Goal: Information Seeking & Learning: Check status

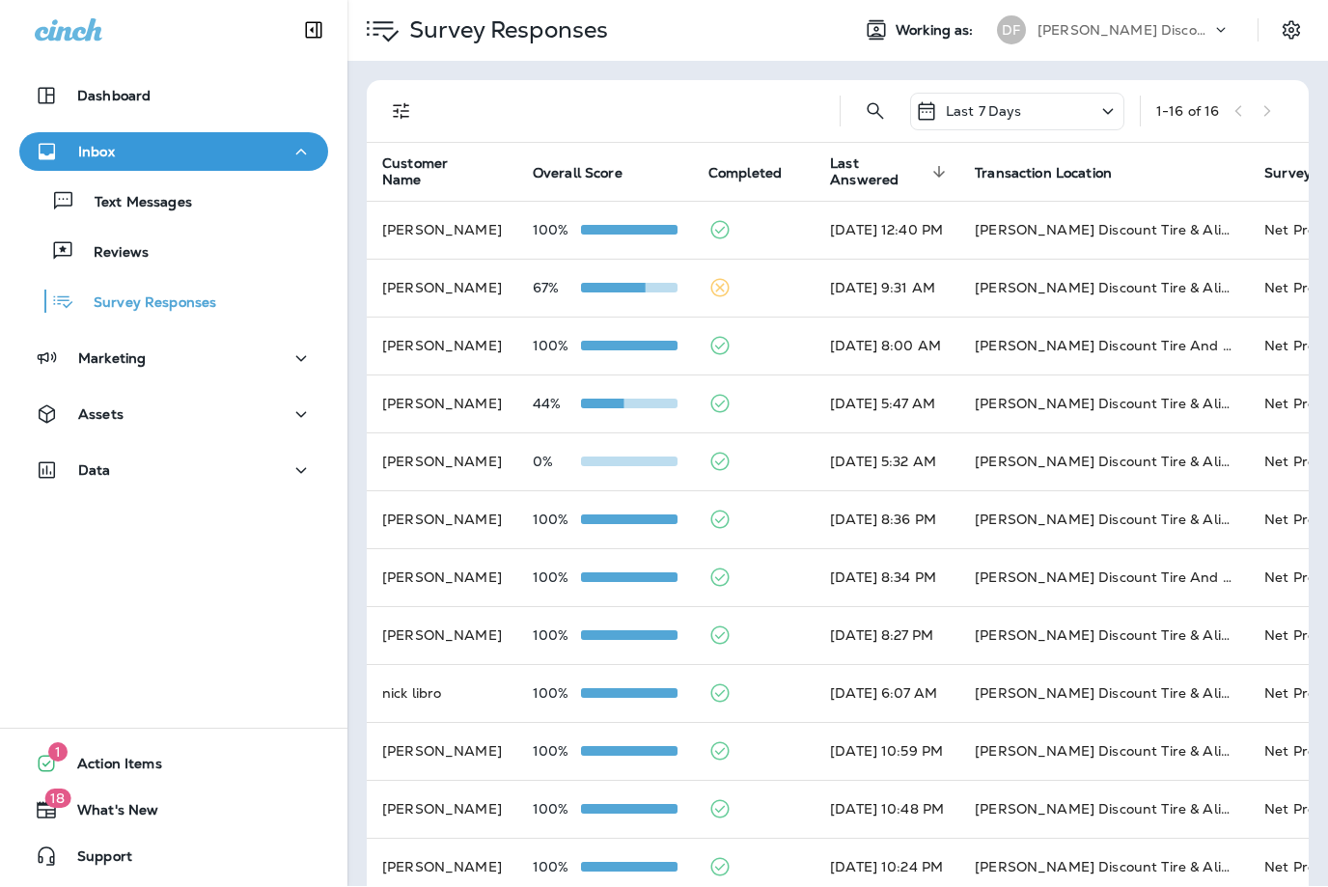
click at [1106, 115] on icon at bounding box center [1108, 112] width 23 height 24
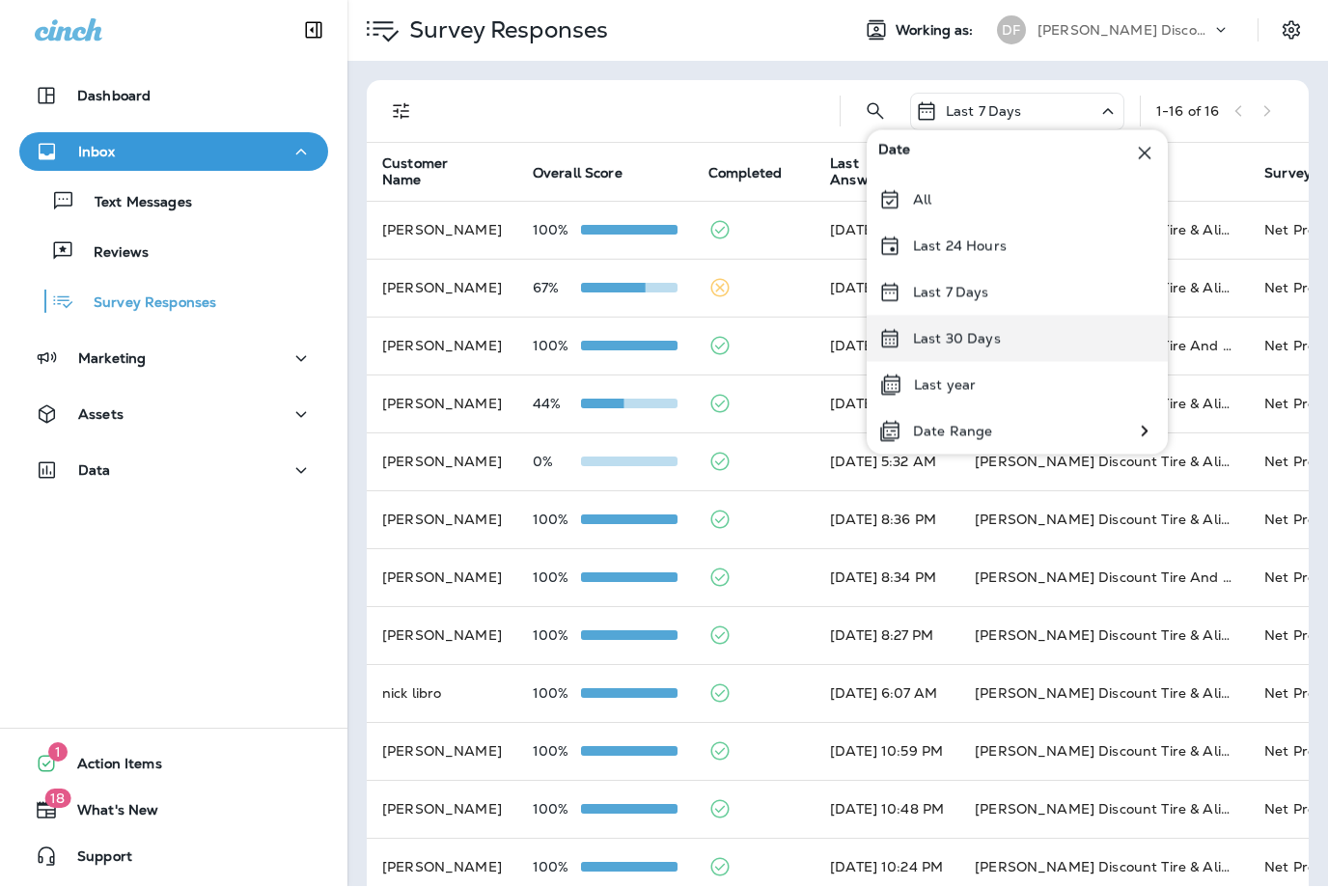
click at [1056, 339] on div "Last 30 Days" at bounding box center [1017, 340] width 301 height 46
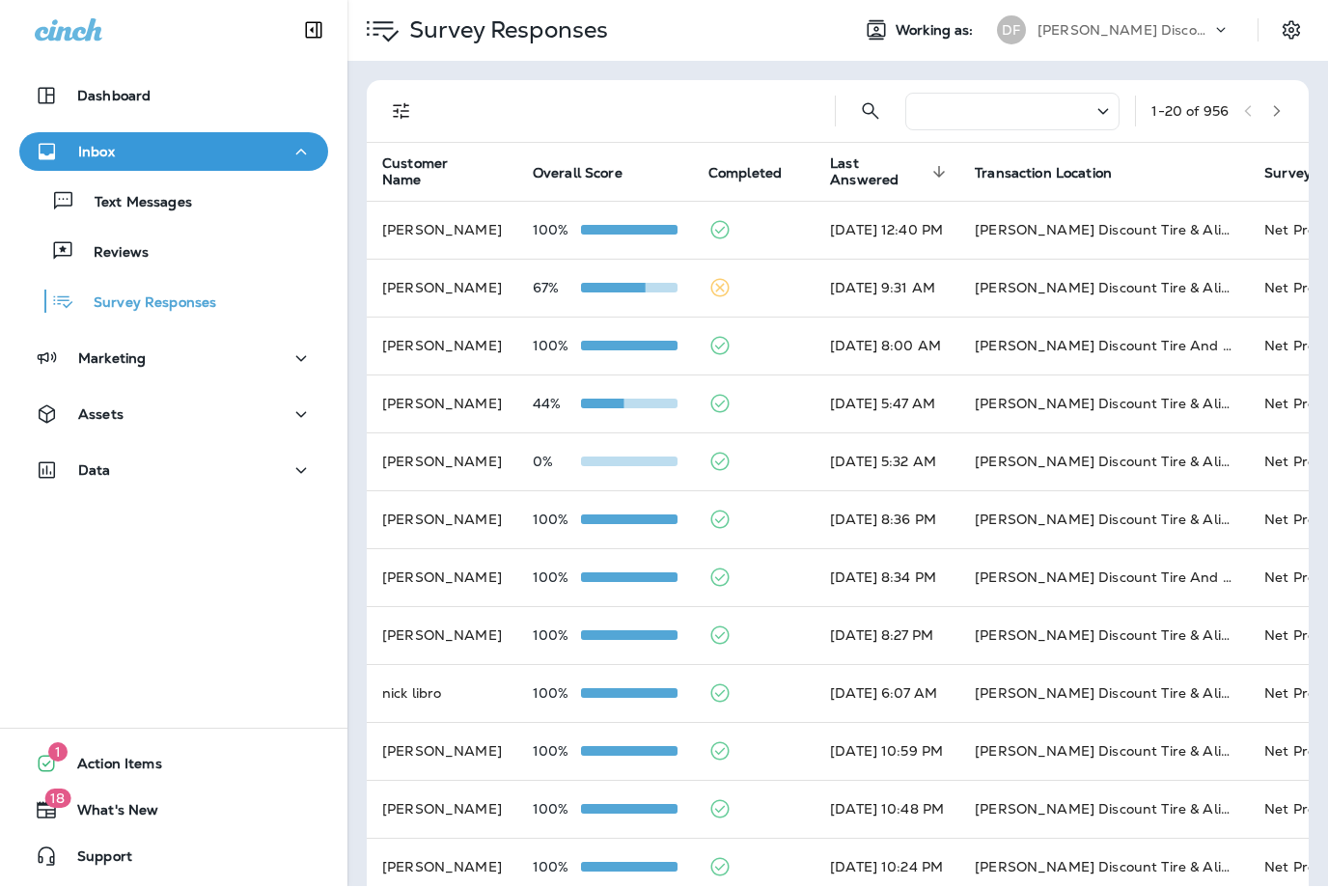
click at [1283, 112] on icon "button" at bounding box center [1277, 112] width 14 height 14
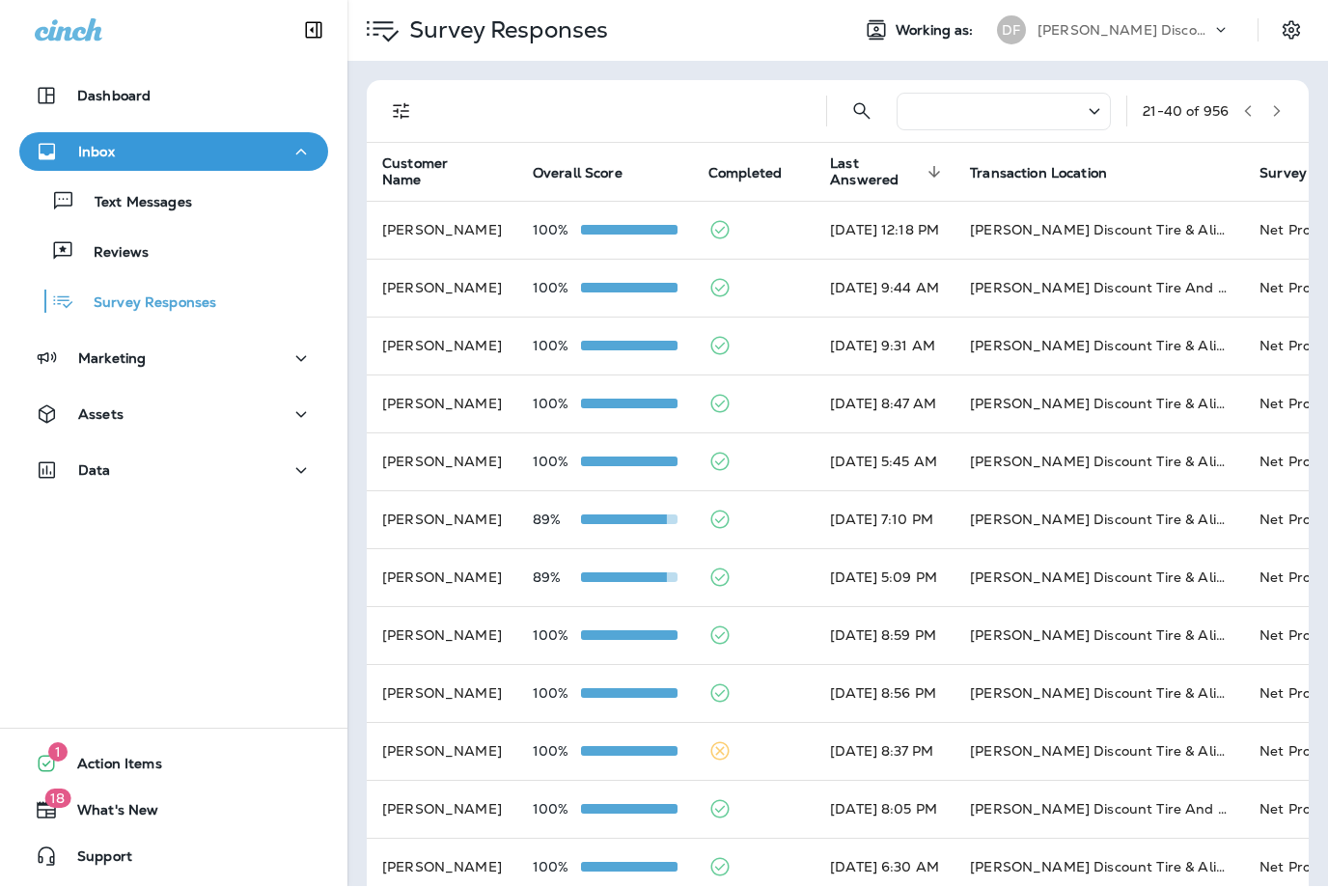
click at [1284, 109] on button "button" at bounding box center [1277, 111] width 29 height 29
click at [1281, 107] on icon "button" at bounding box center [1277, 112] width 14 height 14
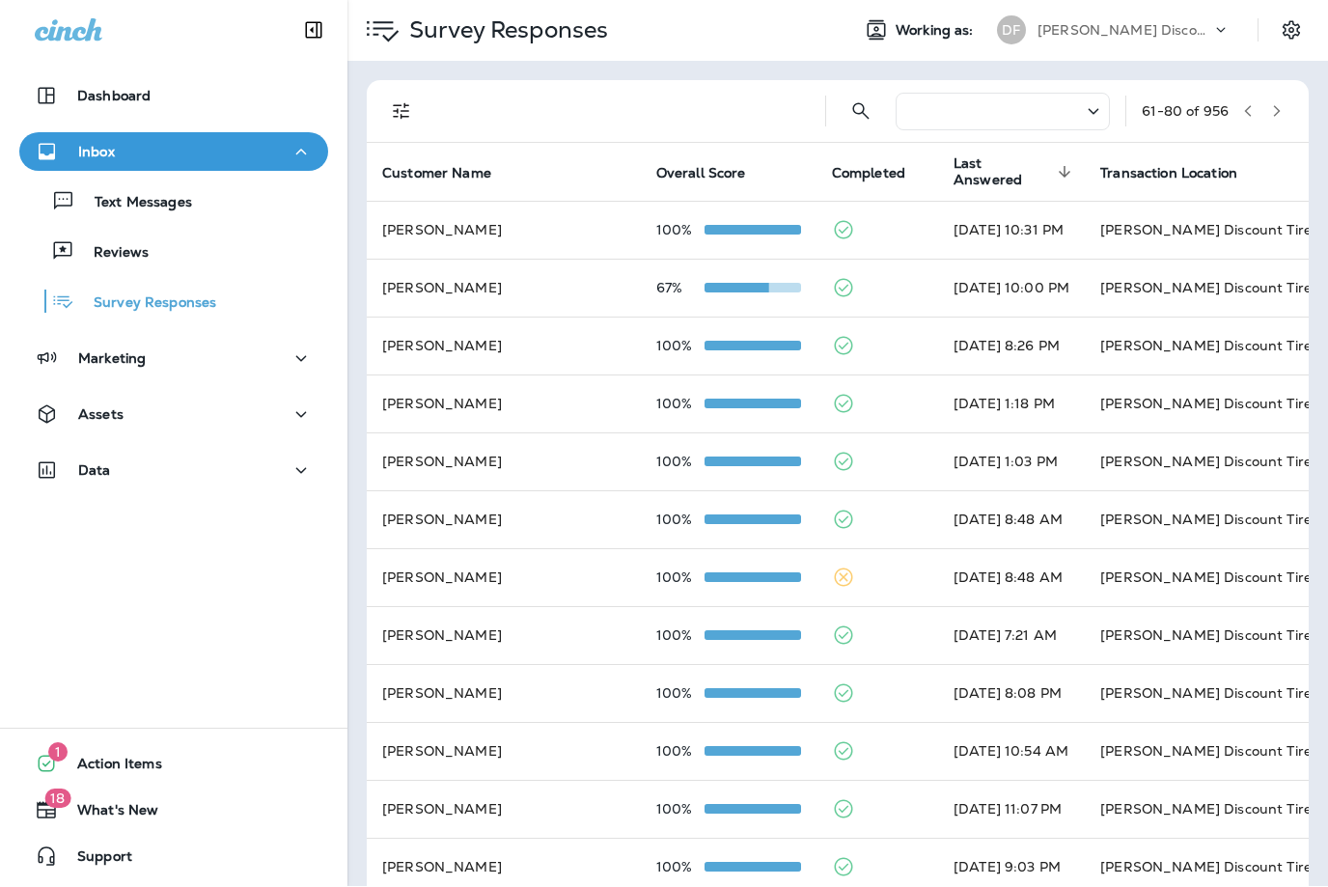
click at [1278, 107] on icon "button" at bounding box center [1277, 112] width 14 height 14
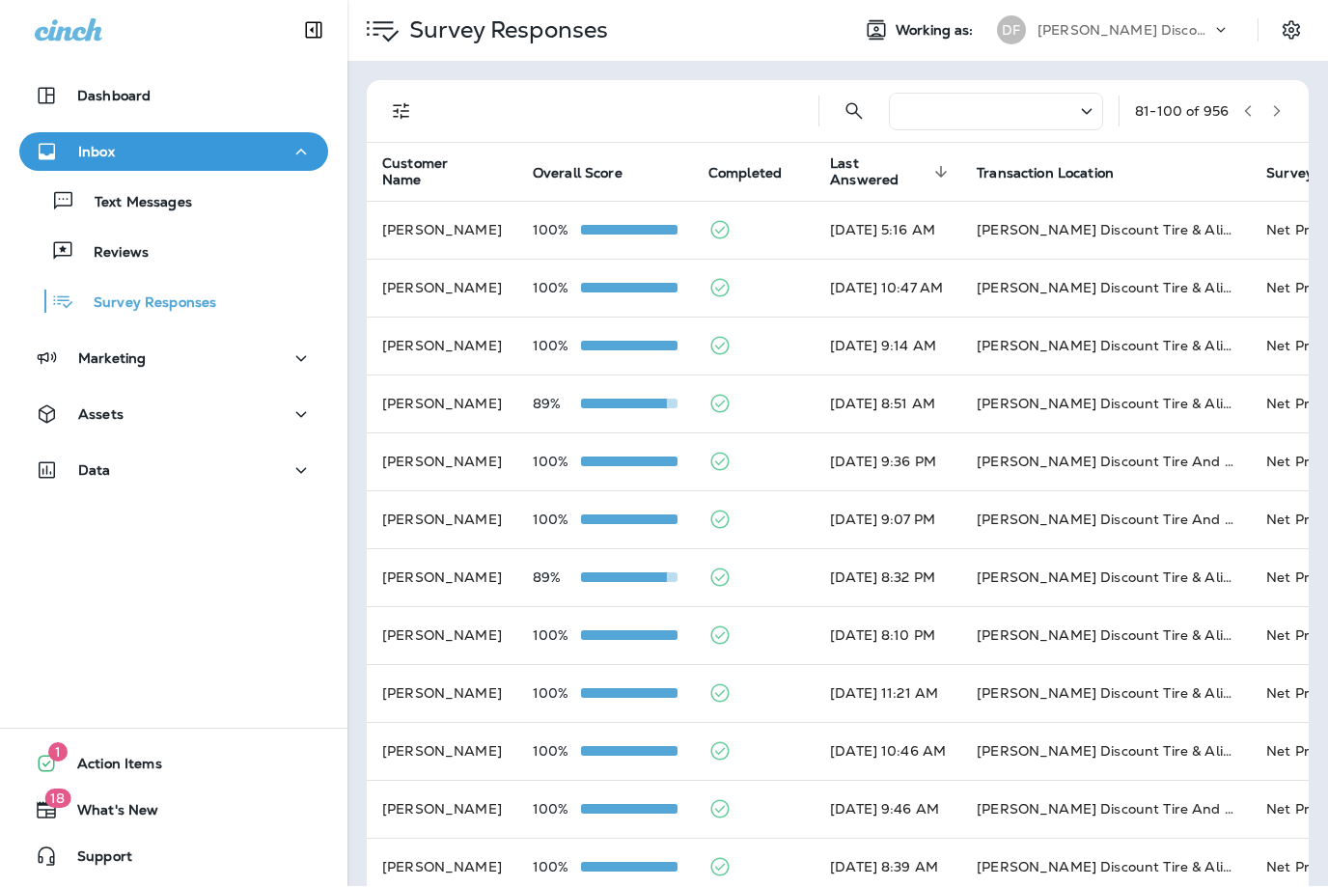
click at [1283, 113] on icon "button" at bounding box center [1277, 112] width 14 height 14
click at [1015, 109] on div at bounding box center [991, 113] width 214 height 38
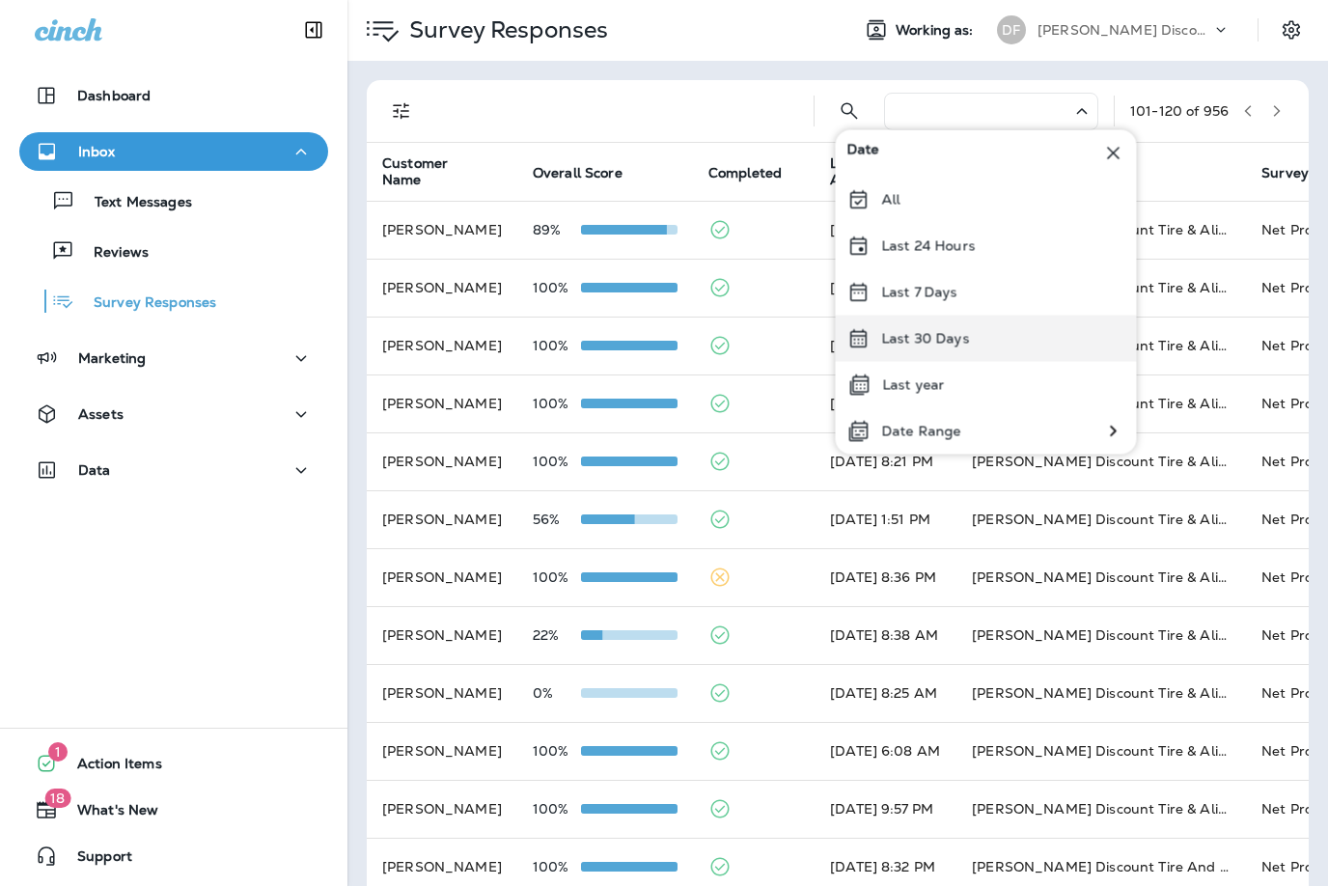
click at [988, 343] on div "Last 30 Days" at bounding box center [986, 340] width 301 height 46
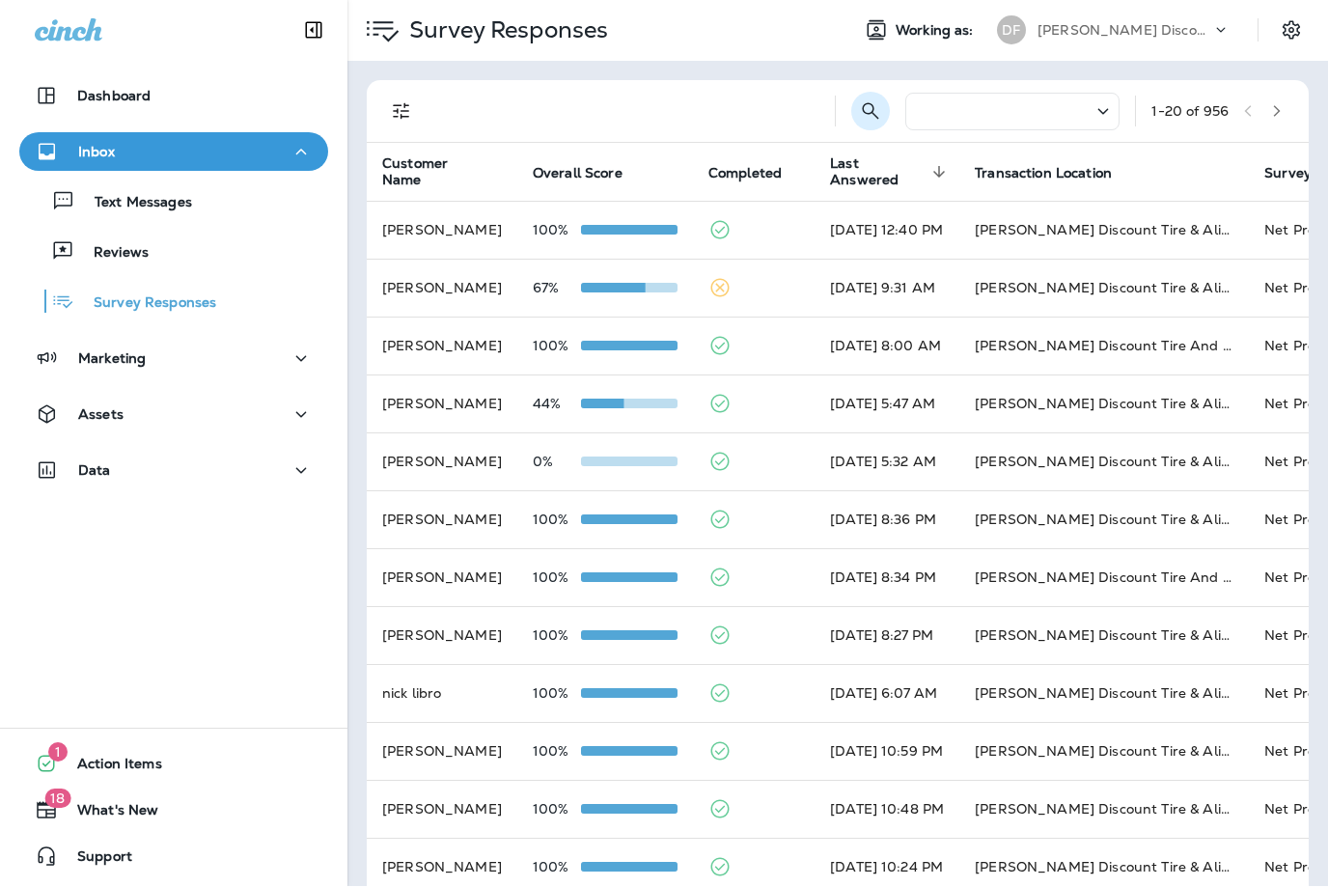
click at [871, 119] on icon "Search Survey Responses" at bounding box center [870, 111] width 23 height 23
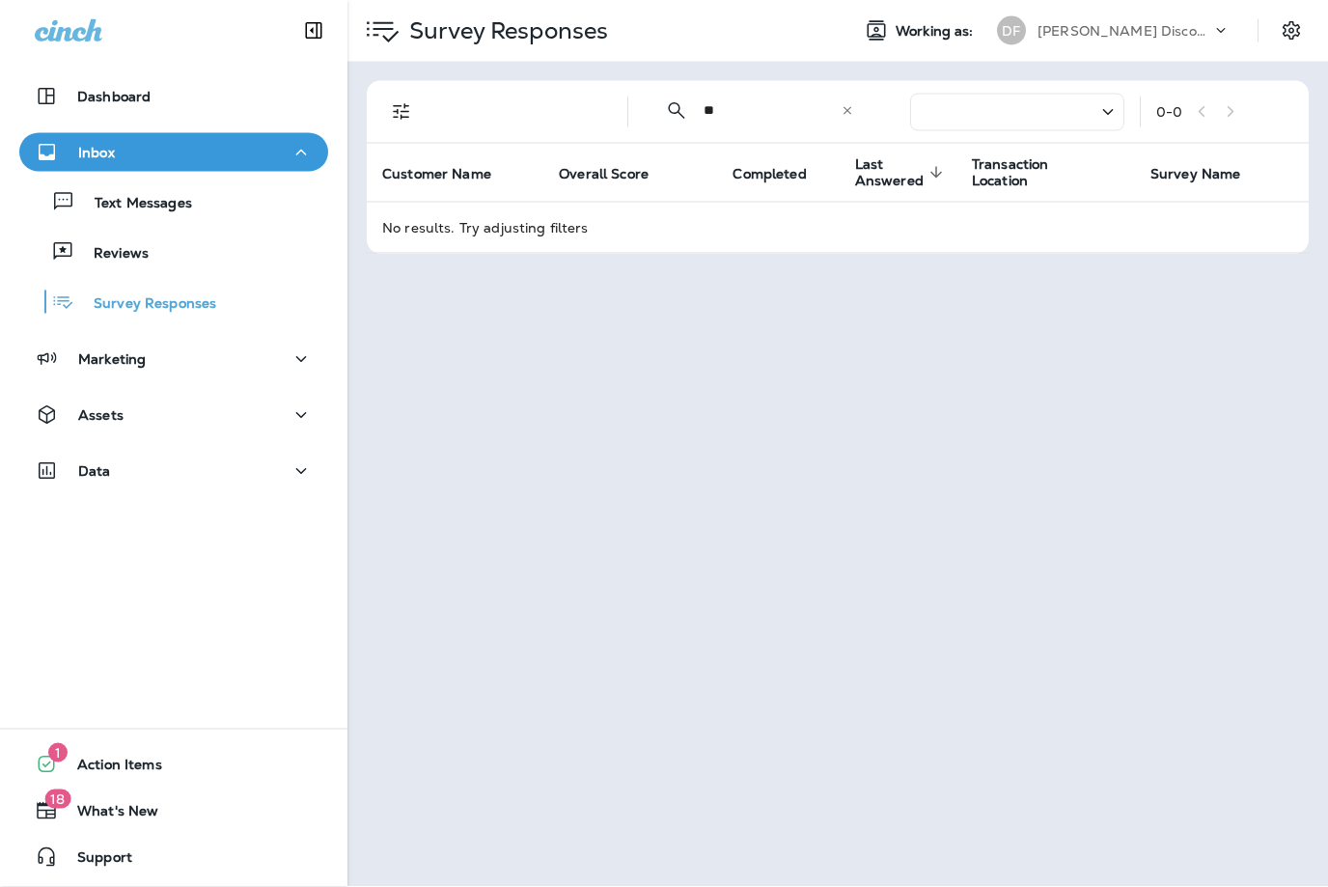
type input "*"
type input "***"
